Goal: Information Seeking & Learning: Learn about a topic

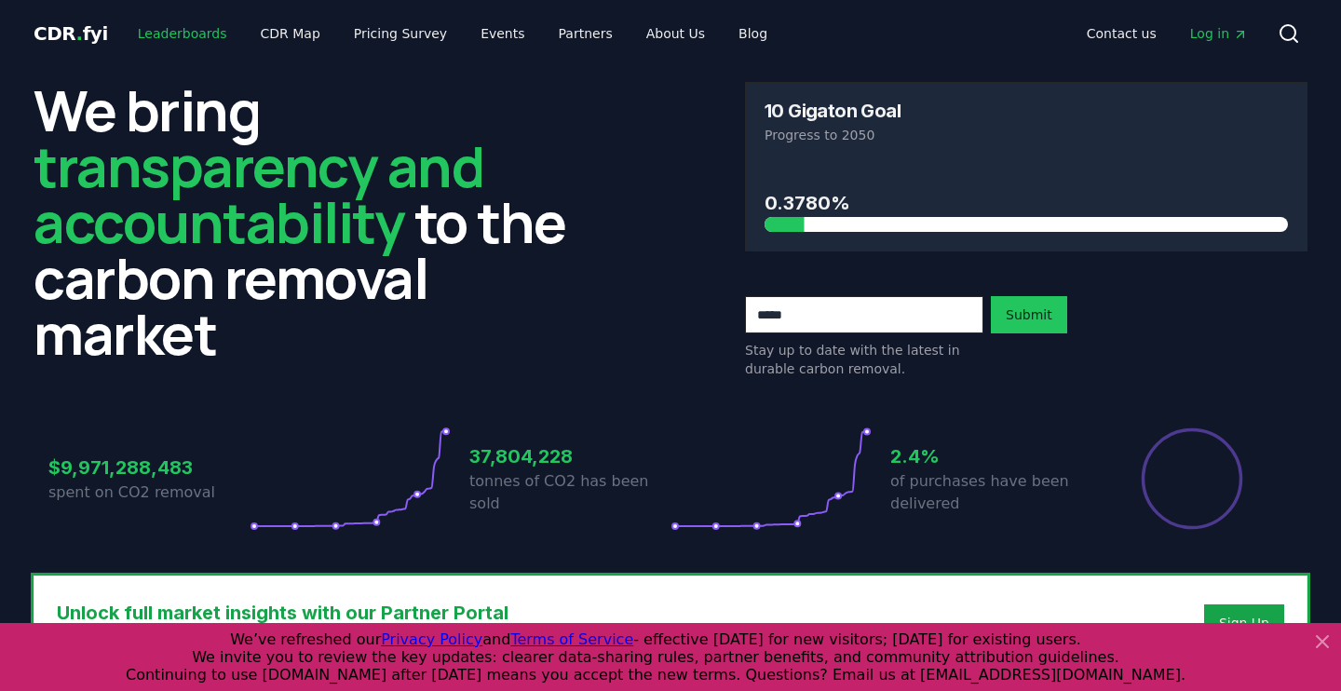
click at [157, 40] on link "Leaderboards" at bounding box center [182, 34] width 119 height 34
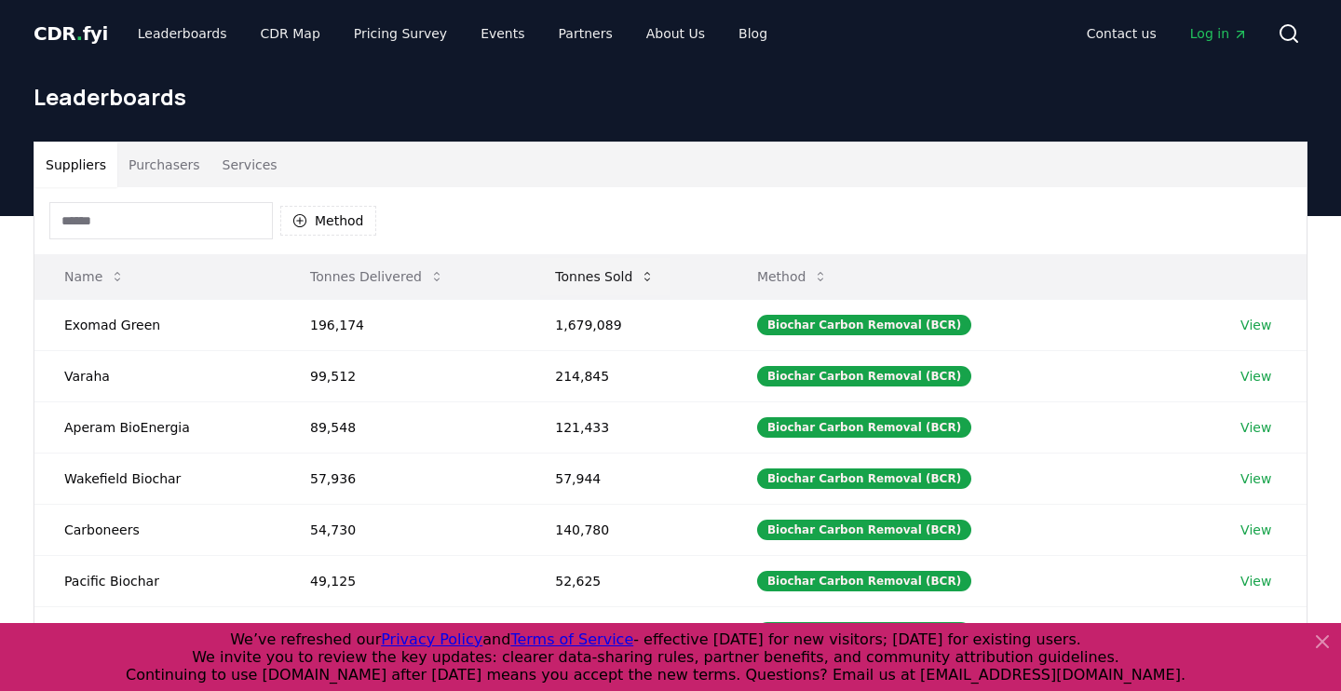
click at [619, 276] on button "Tonnes Sold" at bounding box center [604, 276] width 129 height 37
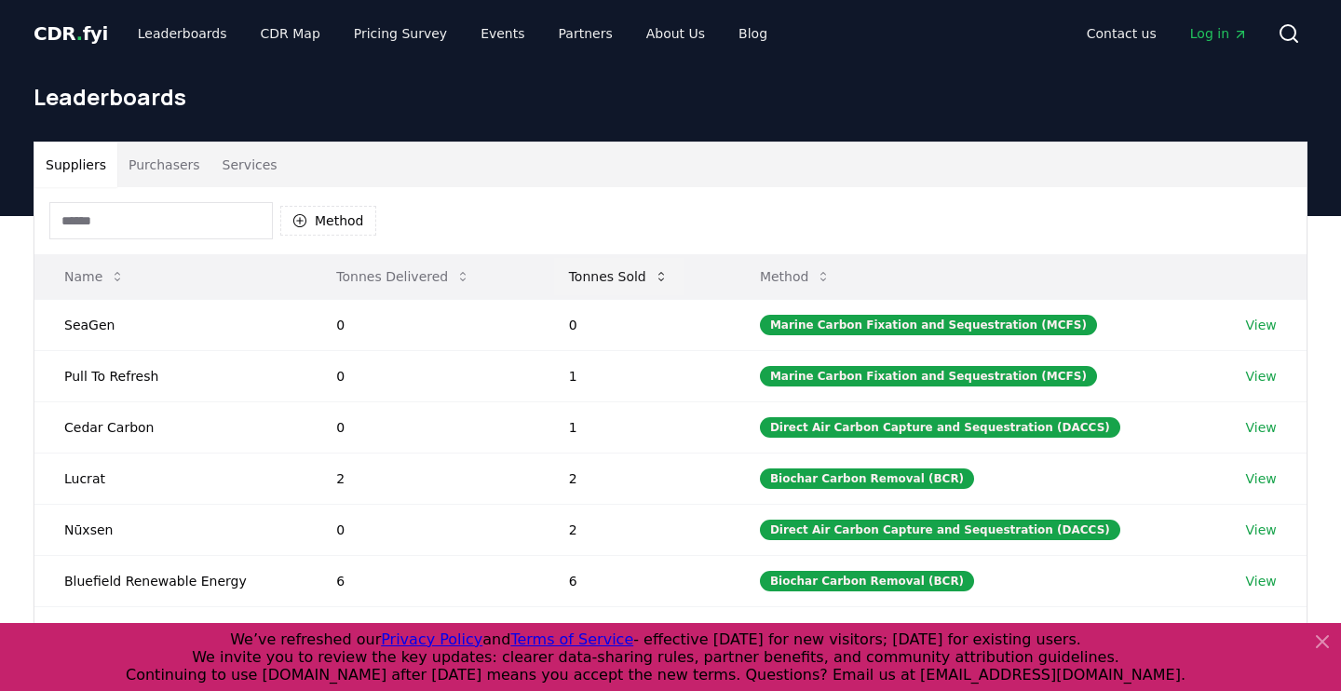
click at [619, 276] on button "Tonnes Sold" at bounding box center [618, 276] width 129 height 37
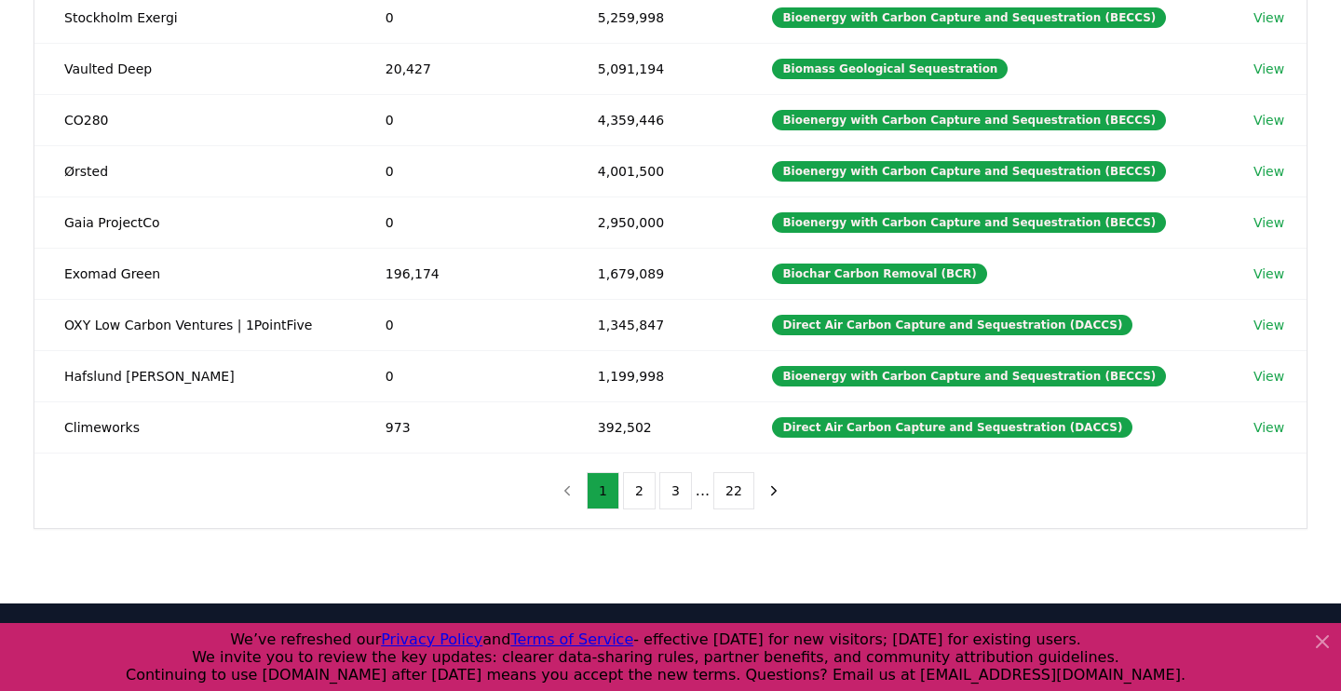
scroll to position [365, 0]
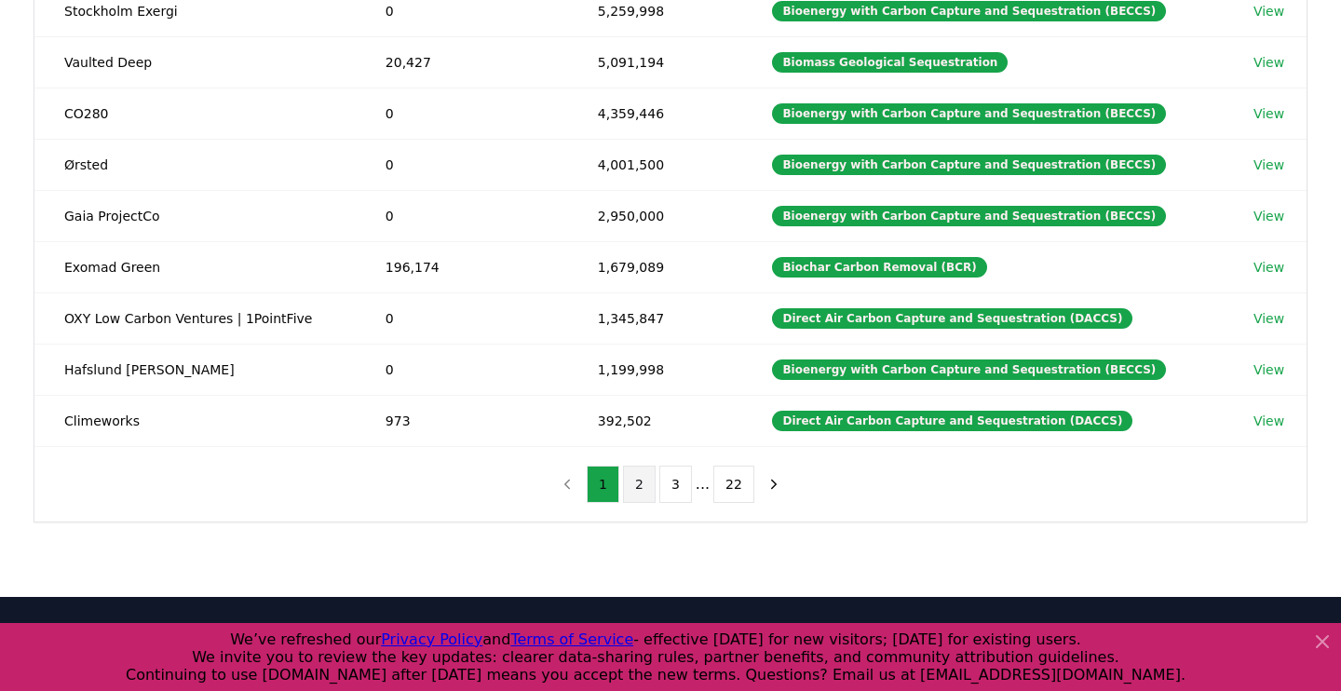
click at [639, 478] on button "2" at bounding box center [639, 483] width 33 height 37
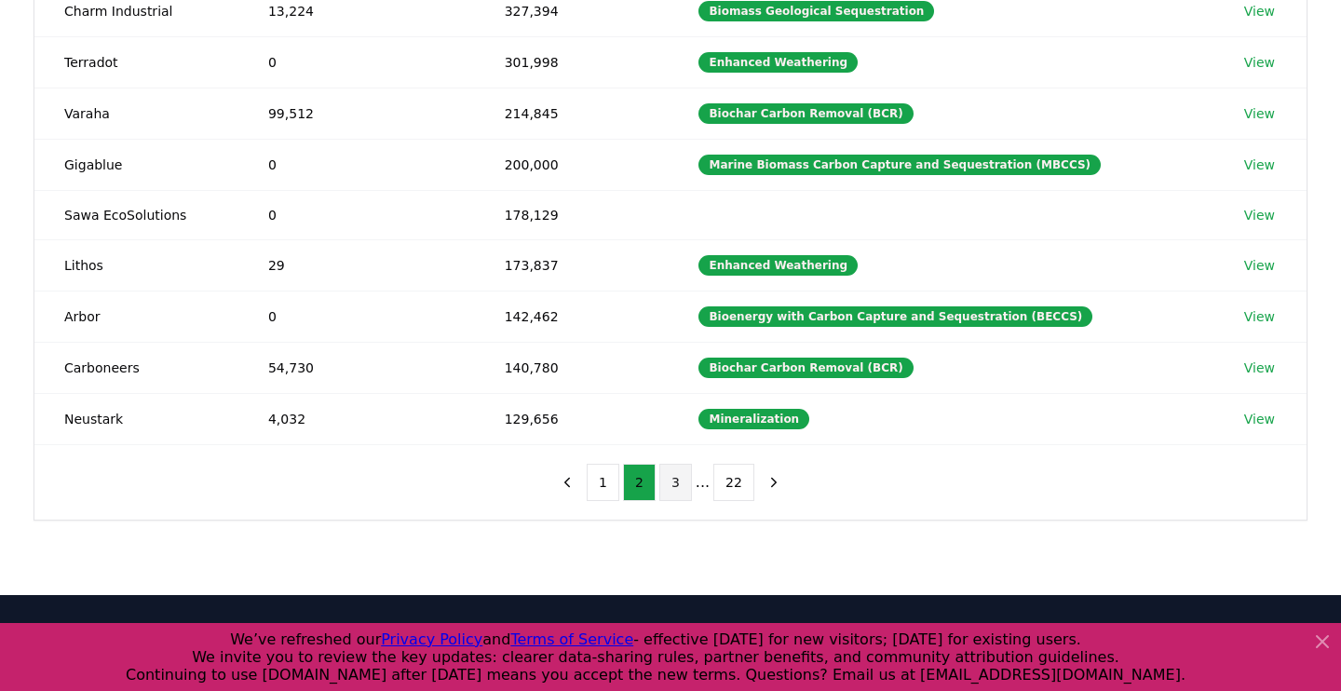
click at [676, 478] on button "3" at bounding box center [675, 482] width 33 height 37
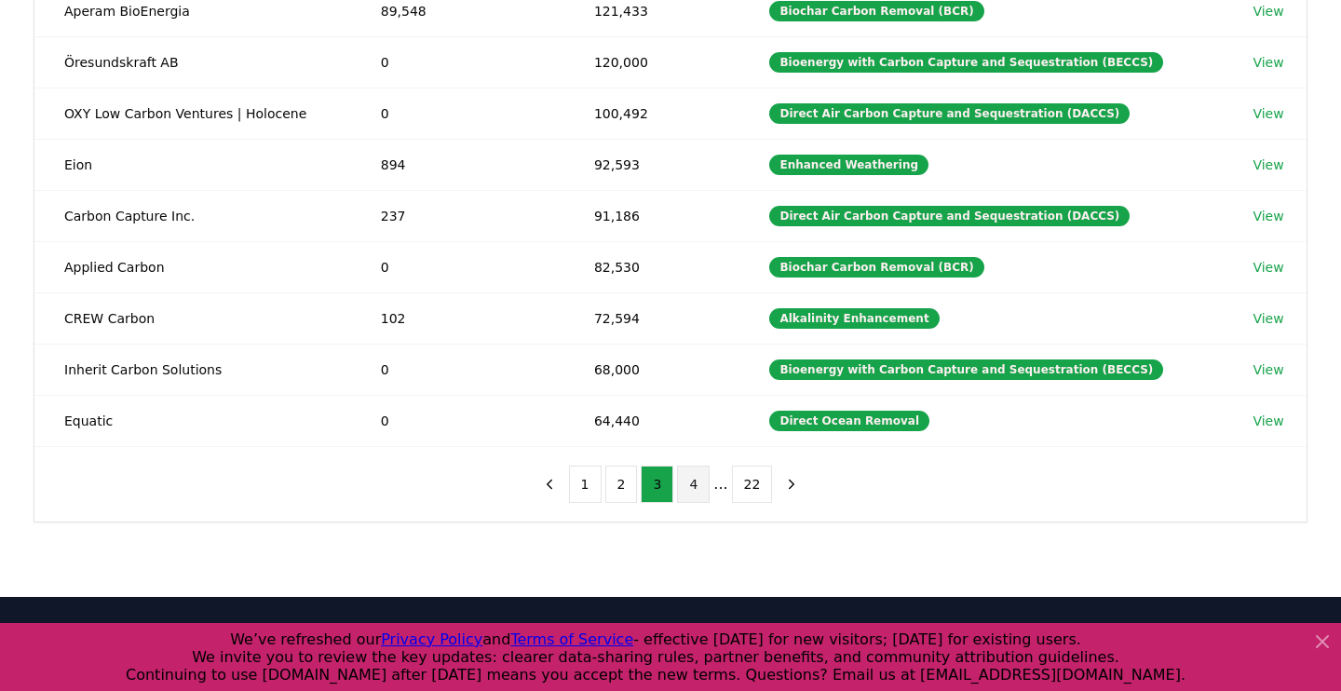
click at [693, 481] on button "4" at bounding box center [693, 483] width 33 height 37
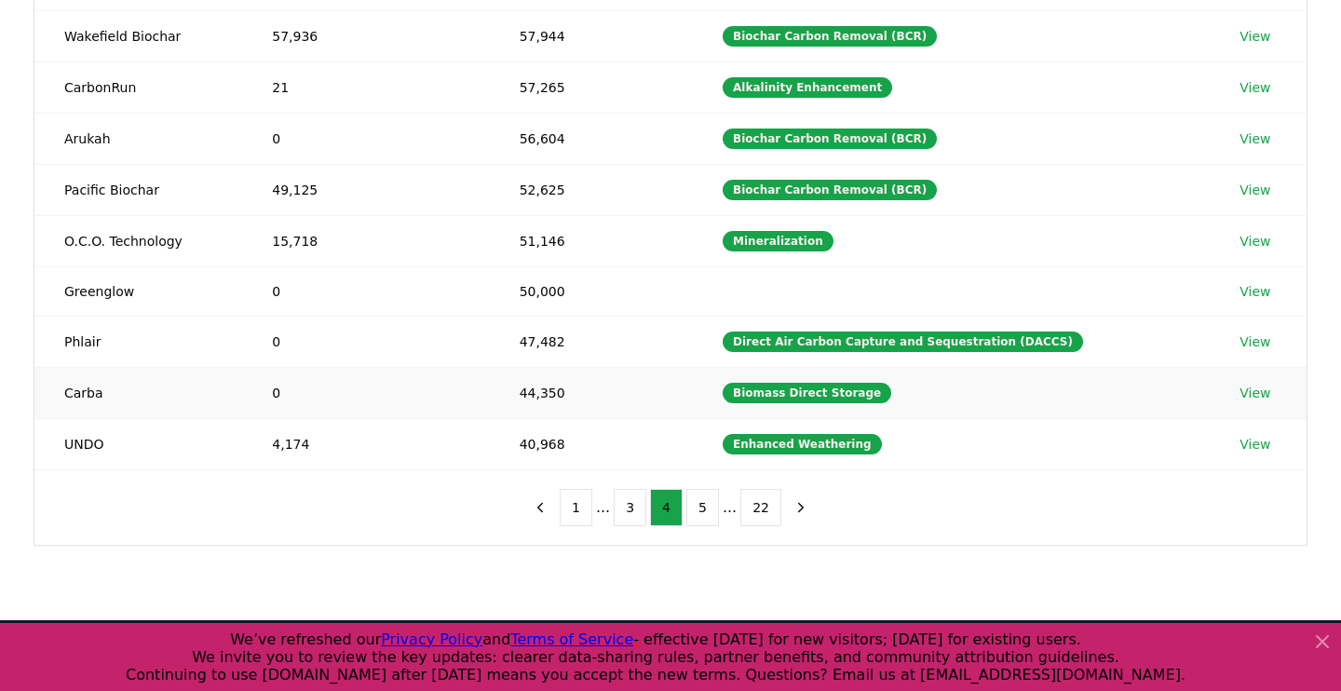
scroll to position [352, 0]
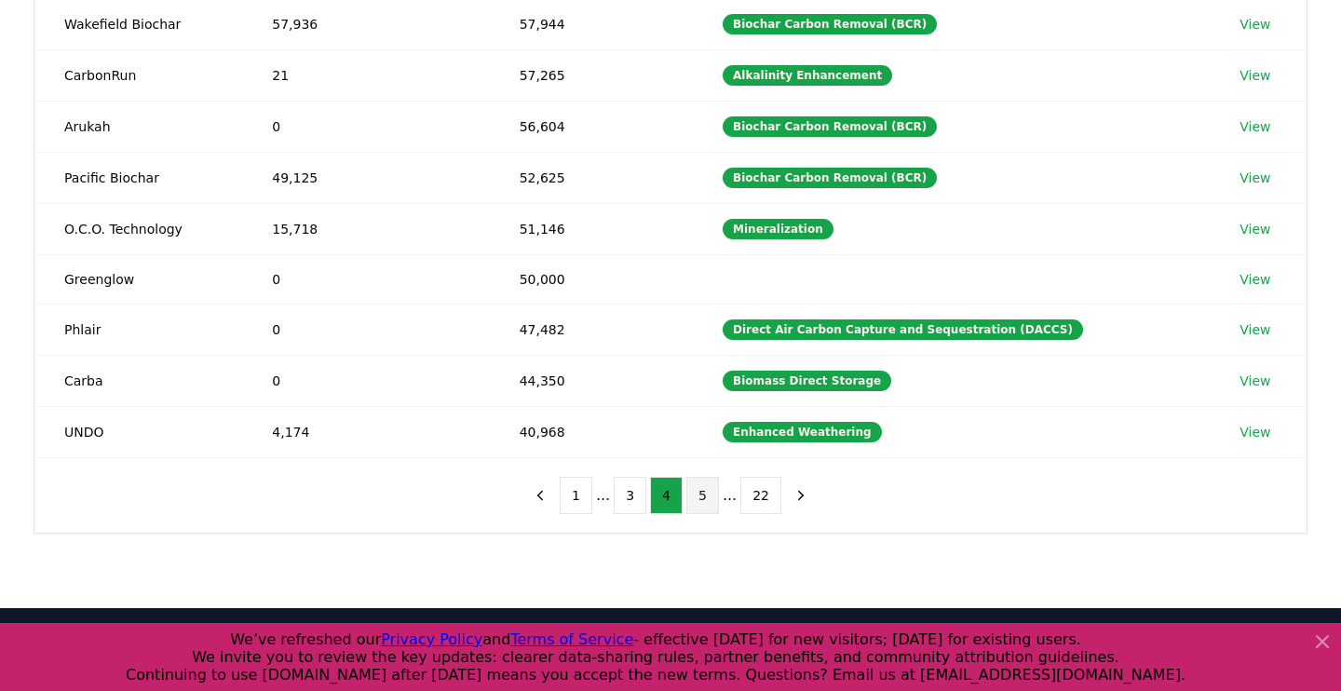
click at [692, 481] on button "5" at bounding box center [702, 495] width 33 height 37
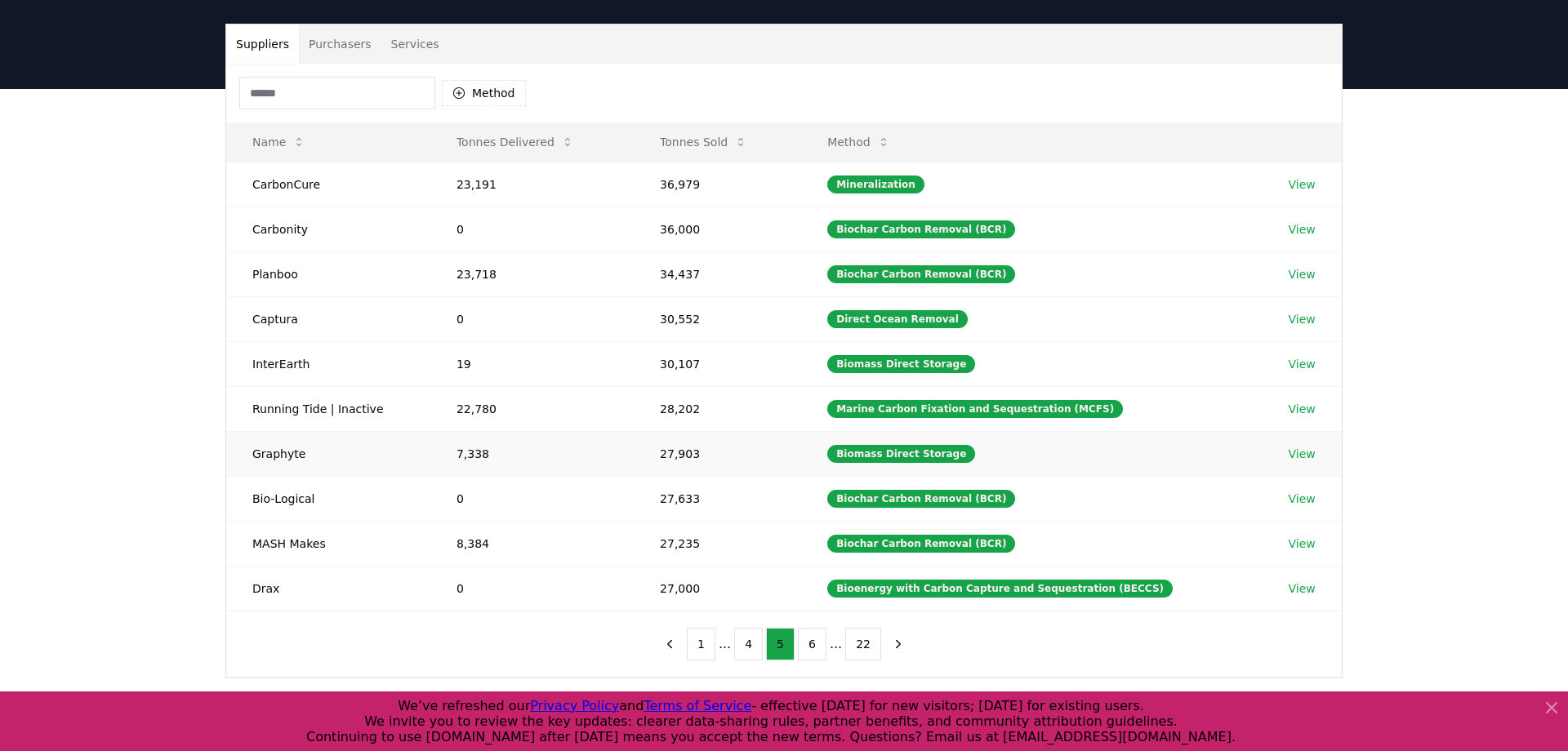
scroll to position [0, 0]
